Goal: Check status: Check status

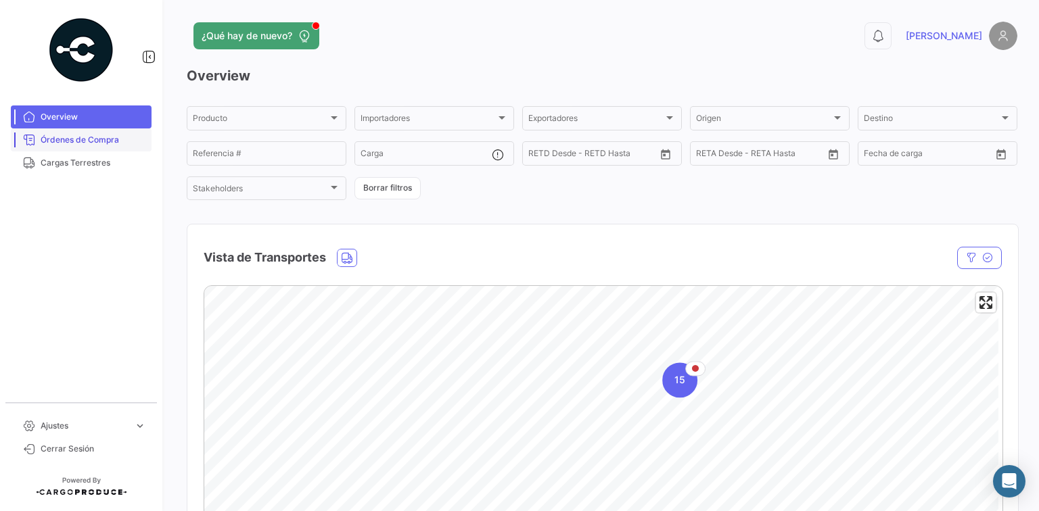
click at [87, 144] on span "Órdenes de Compra" at bounding box center [93, 140] width 105 height 12
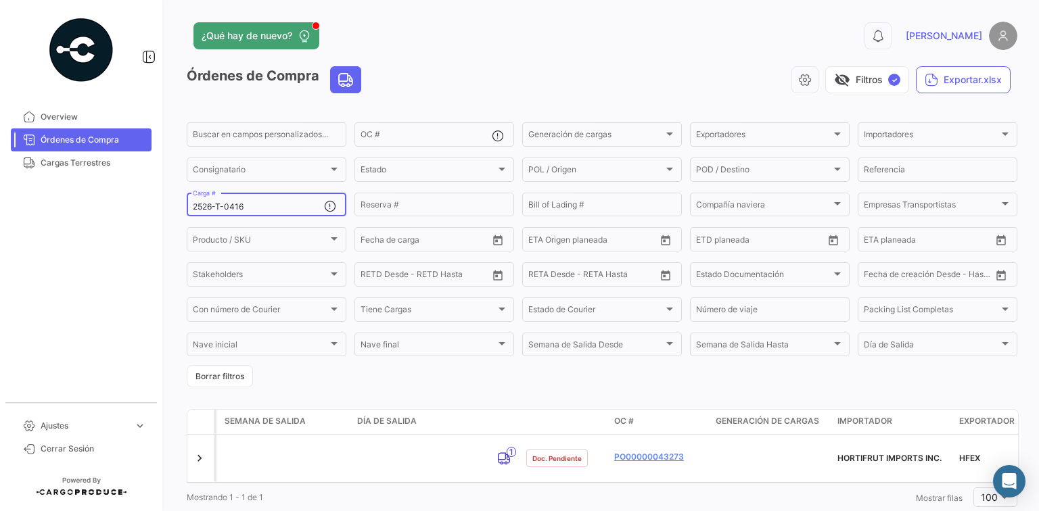
click at [273, 206] on input "2526-T-0416" at bounding box center [258, 206] width 131 height 9
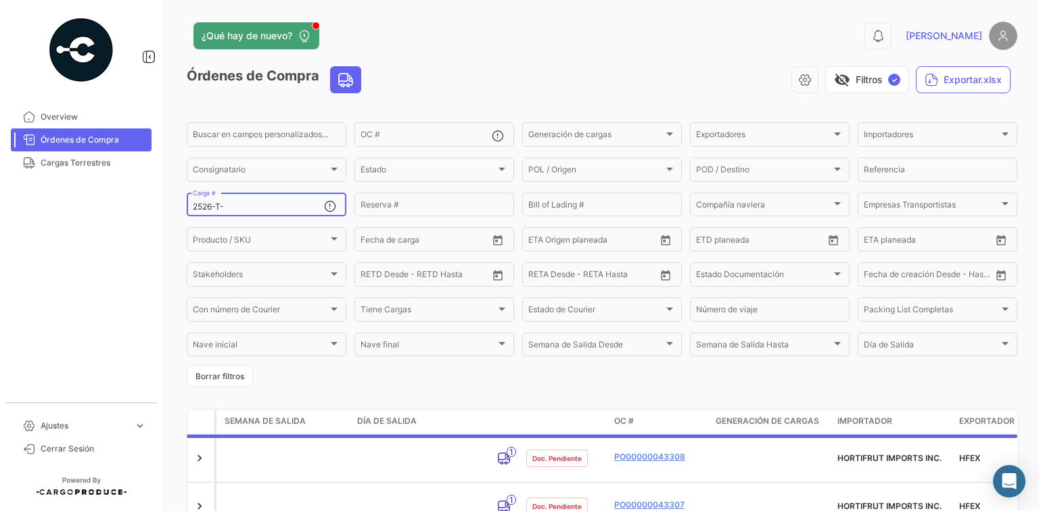
paste input "0395"
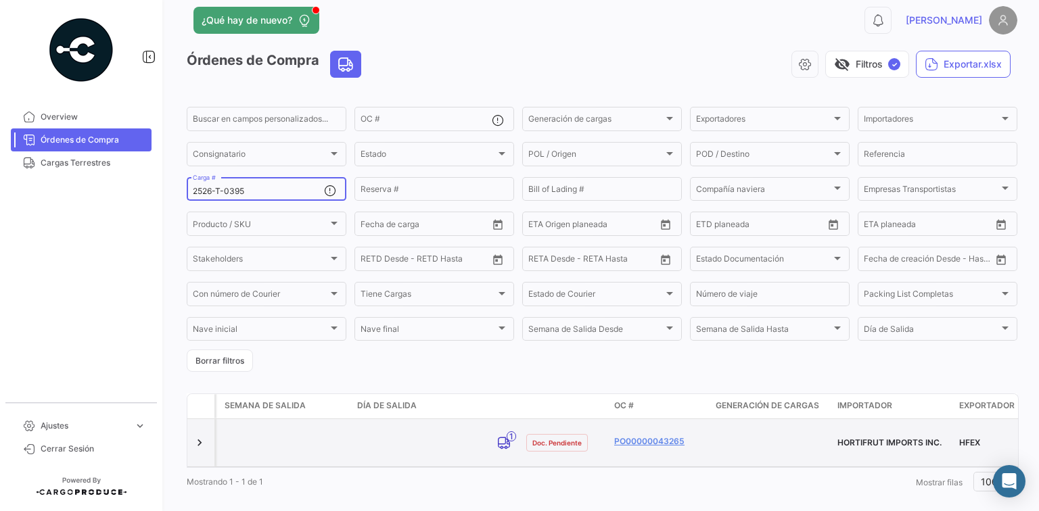
scroll to position [30, 0]
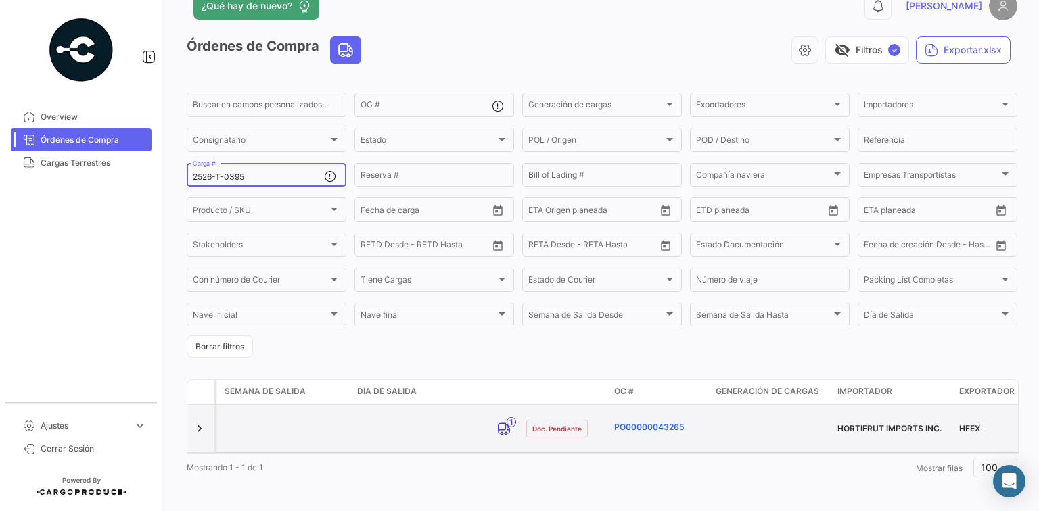
type input "2526-T-0395"
click at [626, 424] on link "PO00000043265" at bounding box center [659, 427] width 91 height 12
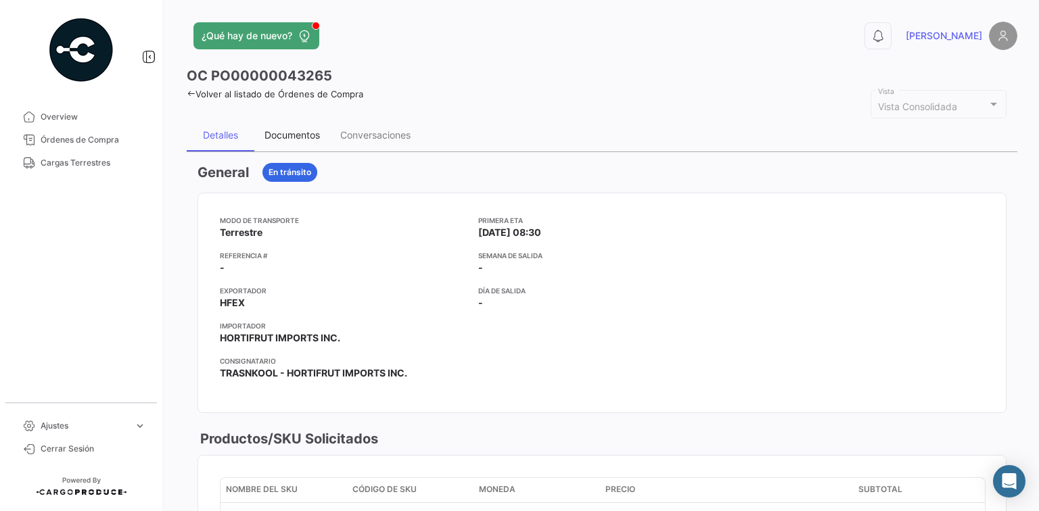
click at [314, 140] on div "Documentos" at bounding box center [292, 135] width 76 height 32
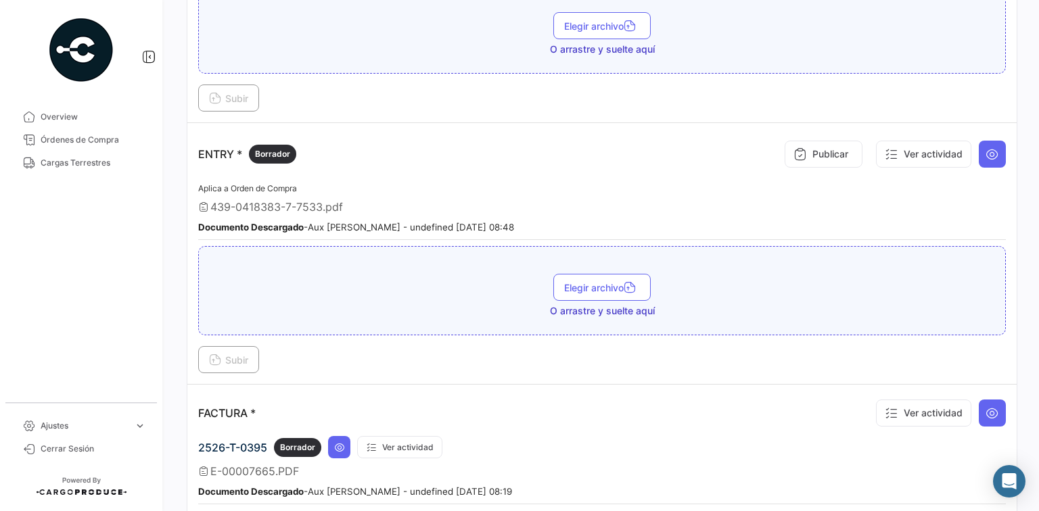
scroll to position [920, 0]
click at [985, 149] on icon at bounding box center [992, 154] width 14 height 14
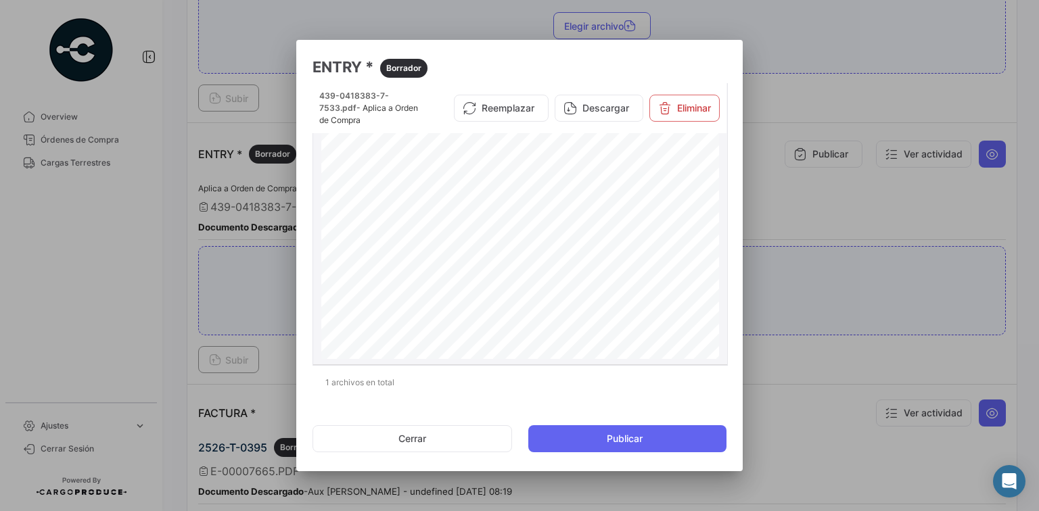
scroll to position [0, 0]
click at [511, 114] on button "Reemplazar" at bounding box center [501, 108] width 95 height 27
